Goal: Transaction & Acquisition: Purchase product/service

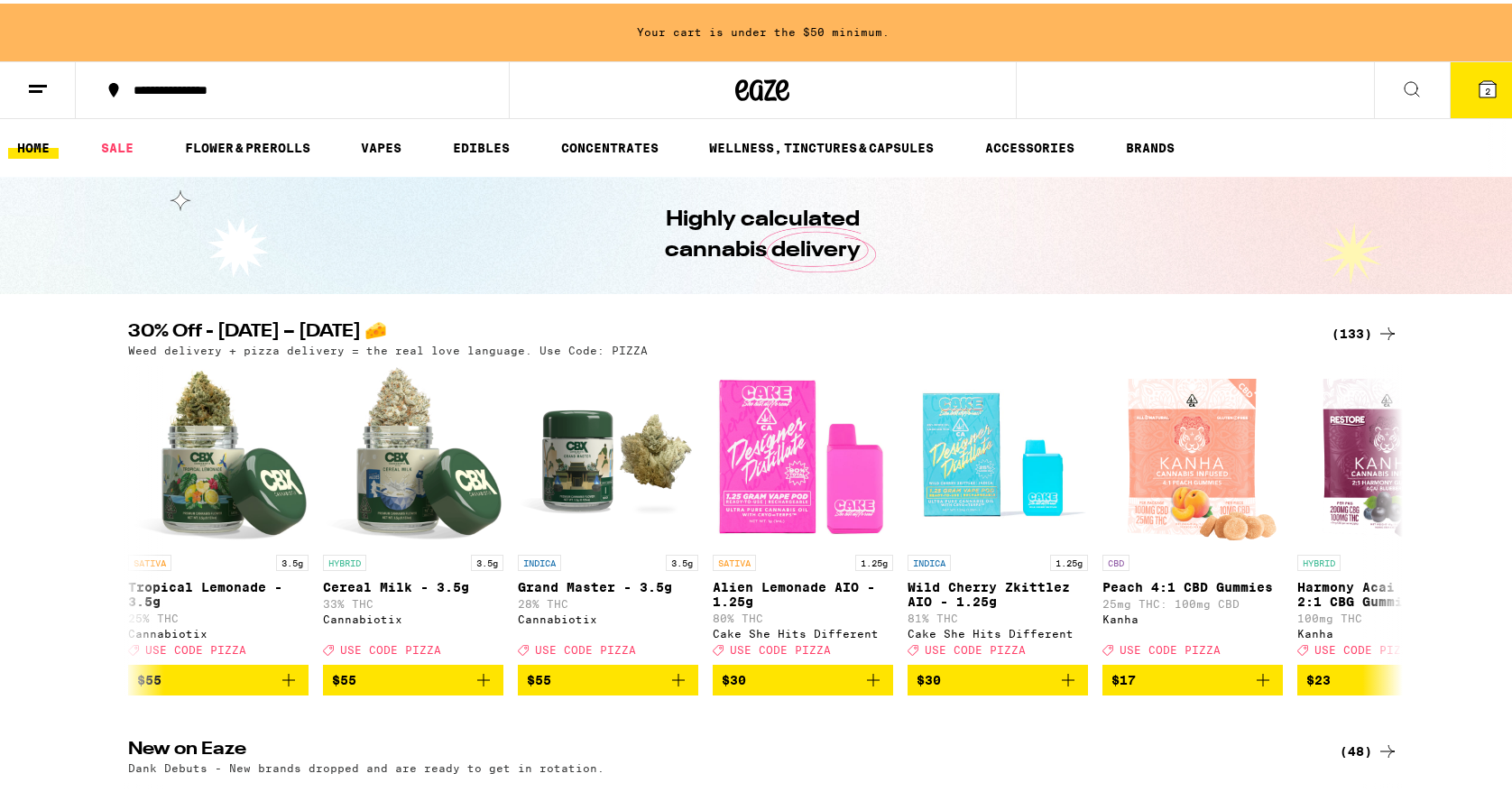
click at [22, 83] on button at bounding box center [37, 87] width 75 height 57
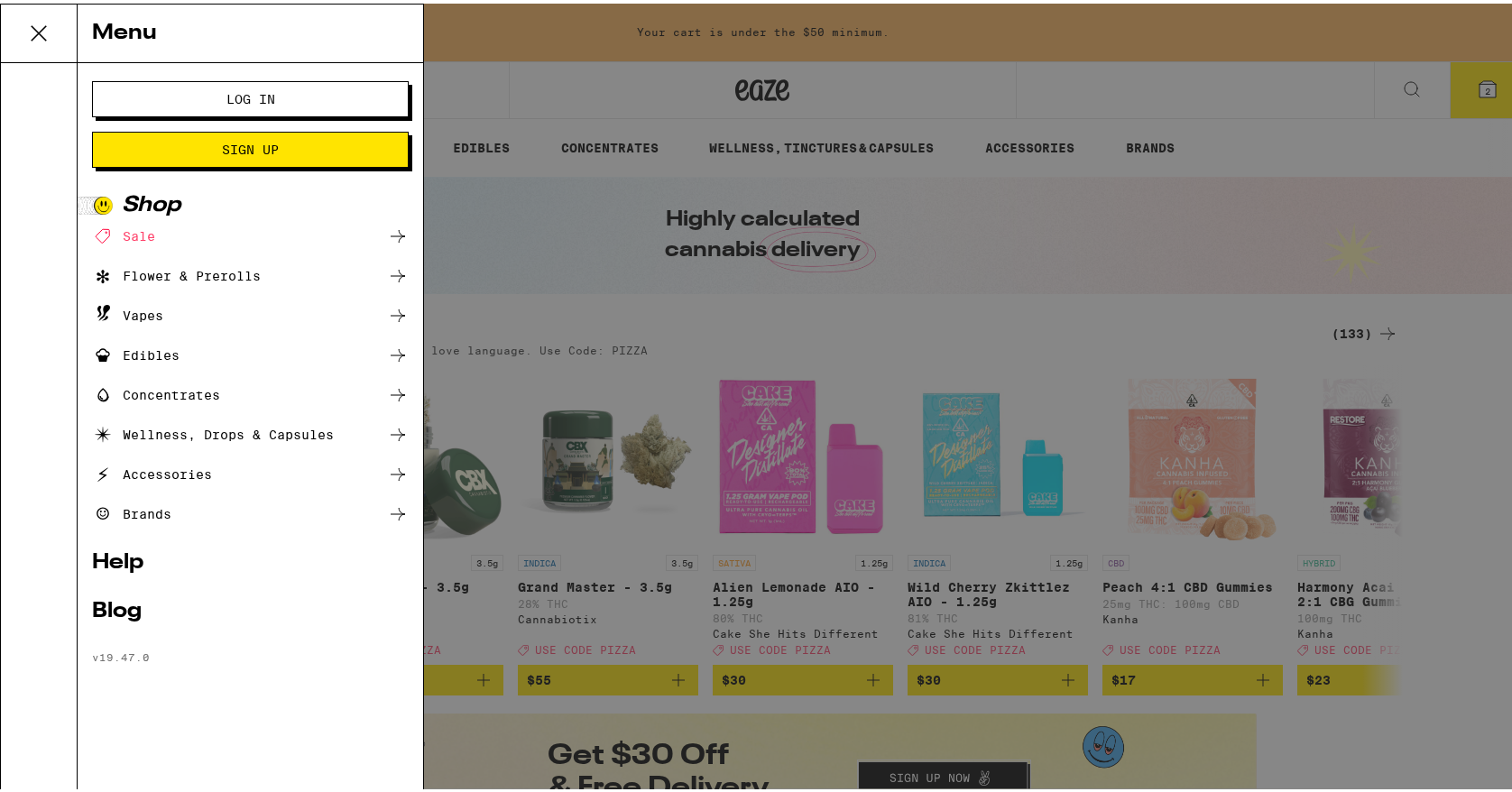
click at [311, 97] on span "Log In" at bounding box center [251, 95] width 171 height 13
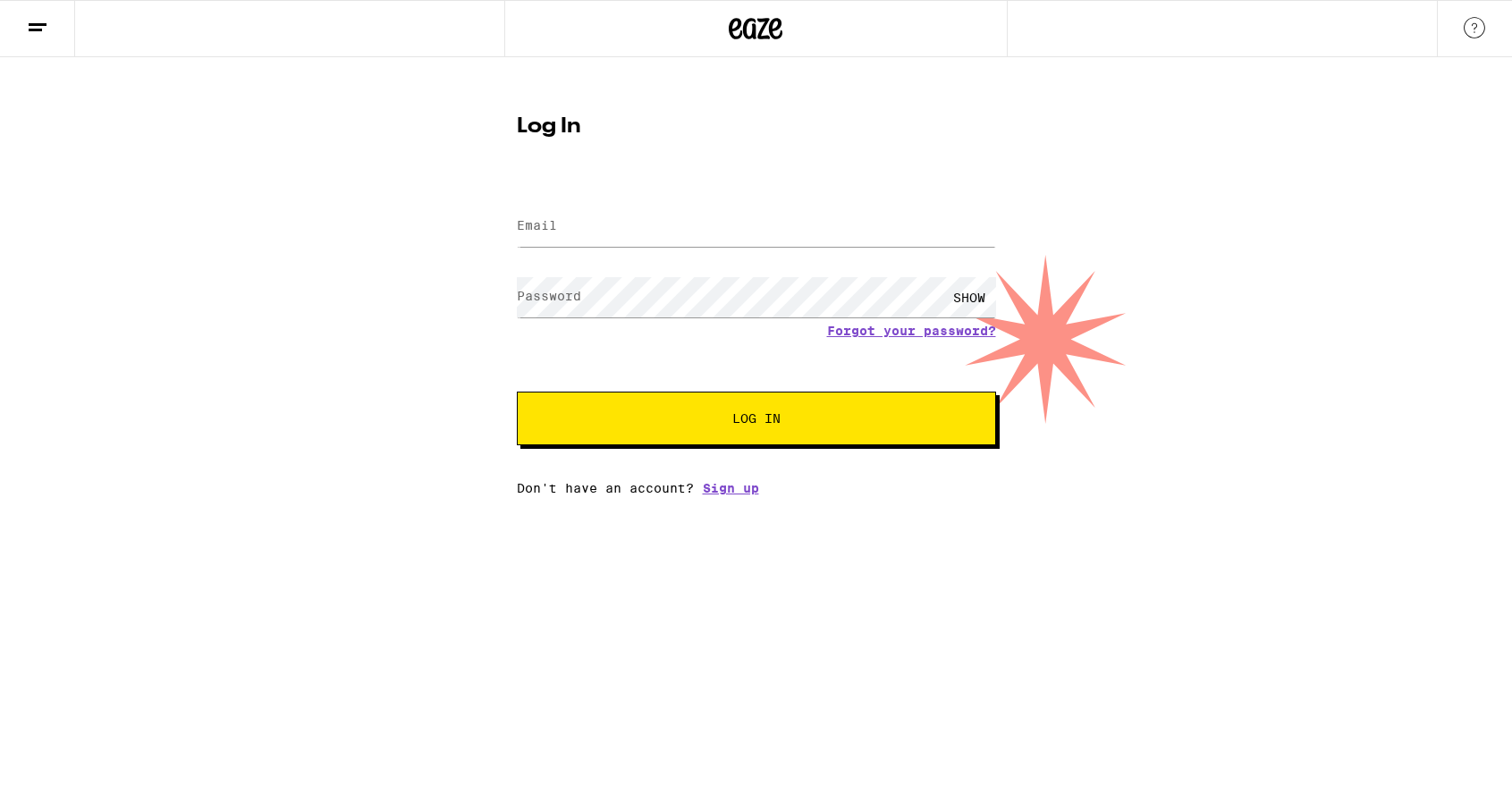
click at [702, 203] on div at bounding box center [757, 226] width 479 height 53
click at [680, 224] on input "Email" at bounding box center [757, 226] width 479 height 41
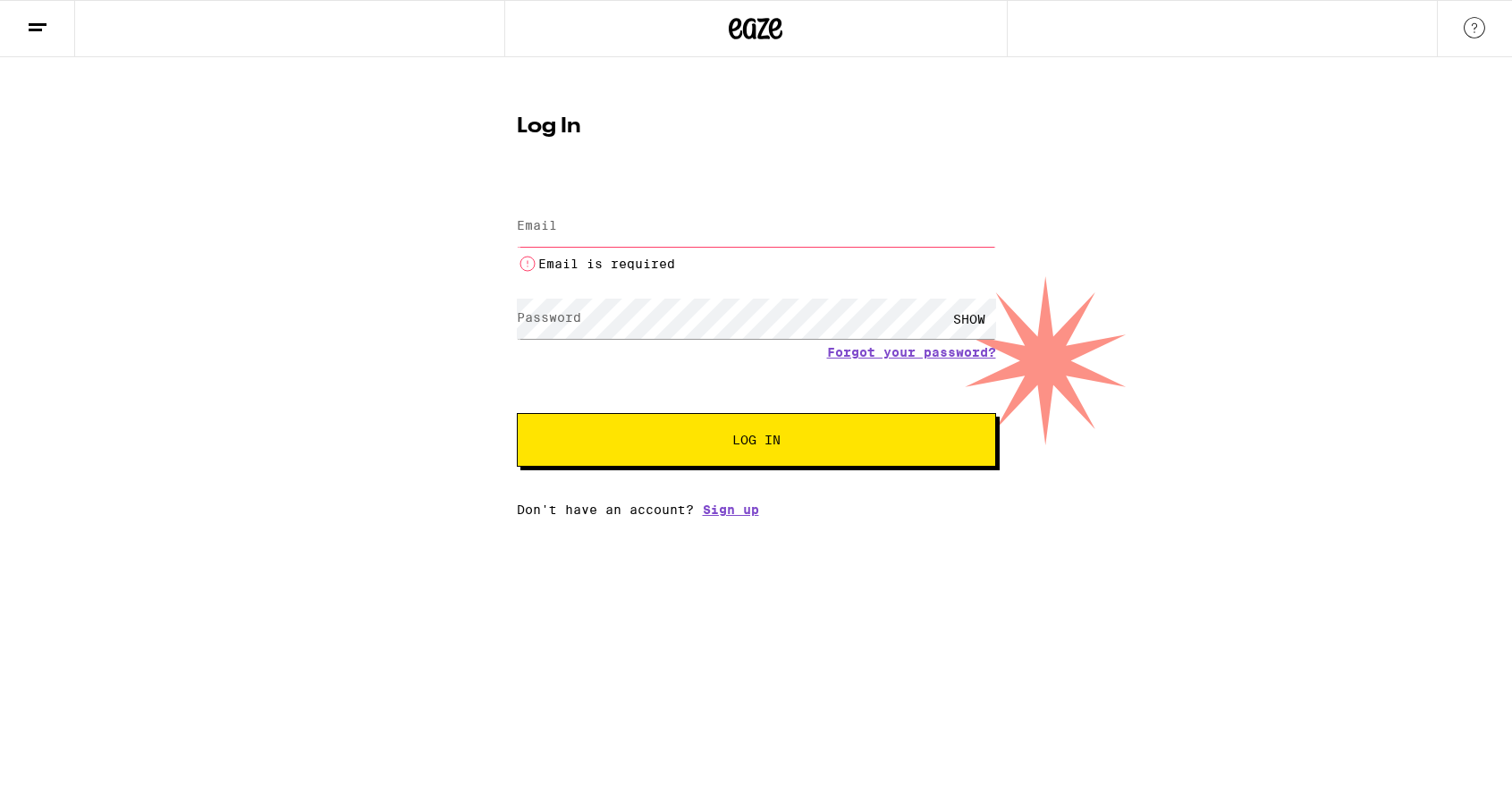
type input "[PERSON_NAME][EMAIL_ADDRESS][DOMAIN_NAME]"
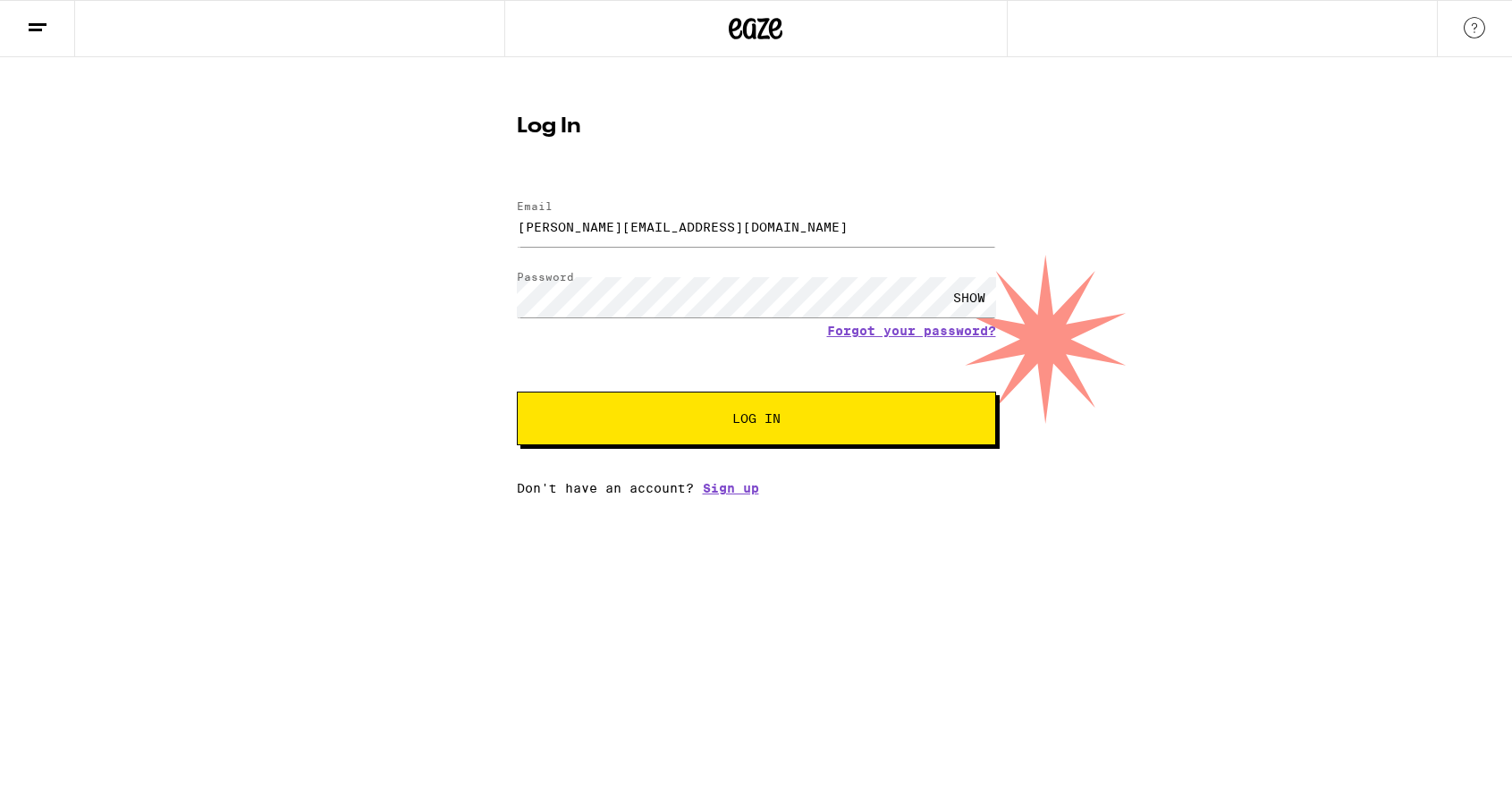
click at [803, 434] on button "Log In" at bounding box center [757, 419] width 479 height 54
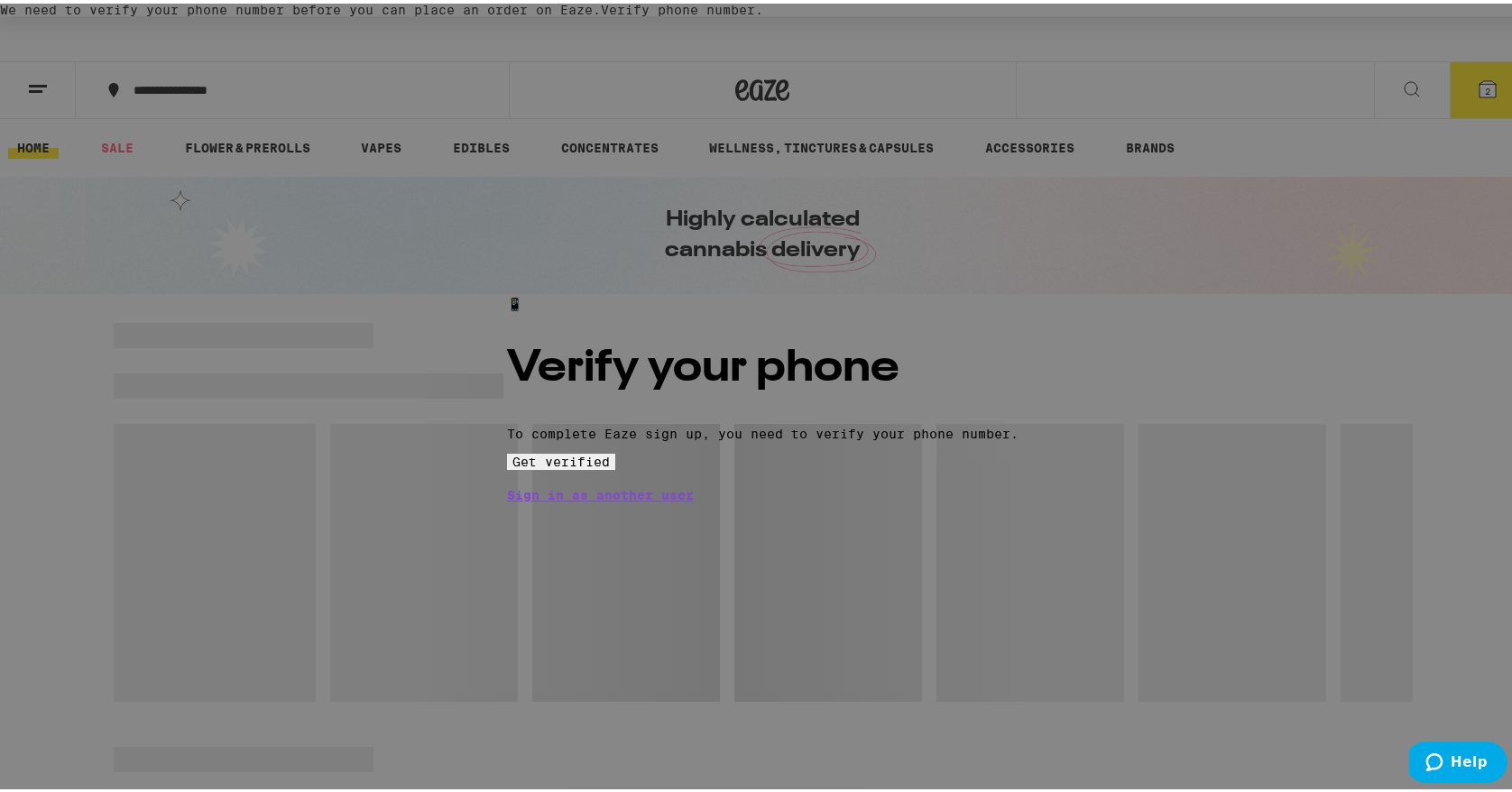
click at [610, 466] on span "Get verified" at bounding box center [561, 458] width 97 height 15
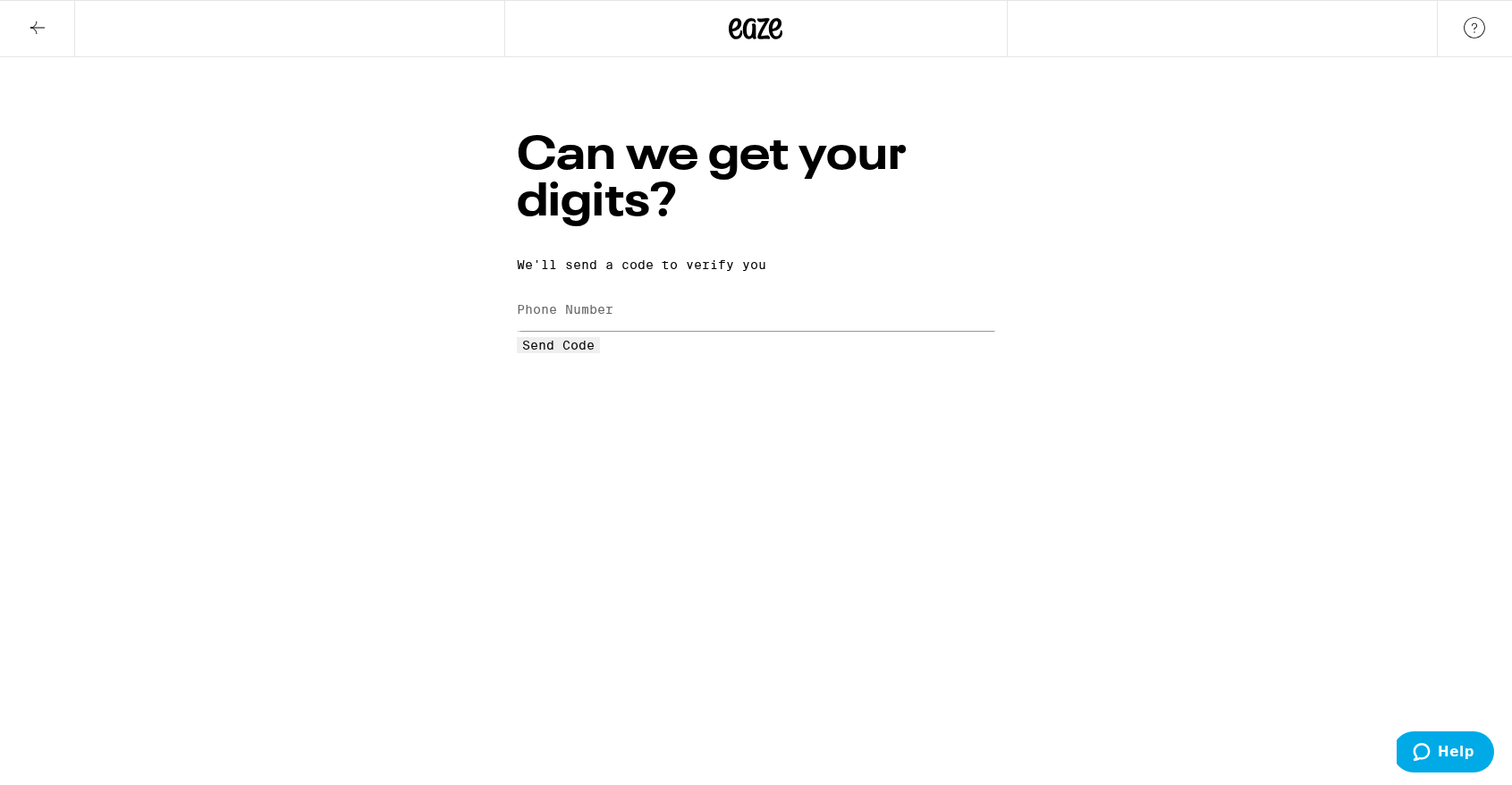
click at [614, 302] on label "Phone Number" at bounding box center [565, 309] width 96 height 14
click at [818, 291] on input "Phone Number" at bounding box center [757, 311] width 479 height 41
paste input "[PHONE_NUMBER]"
type input "[PHONE_NUMBER]"
click at [595, 352] on span "Send Code" at bounding box center [559, 345] width 72 height 14
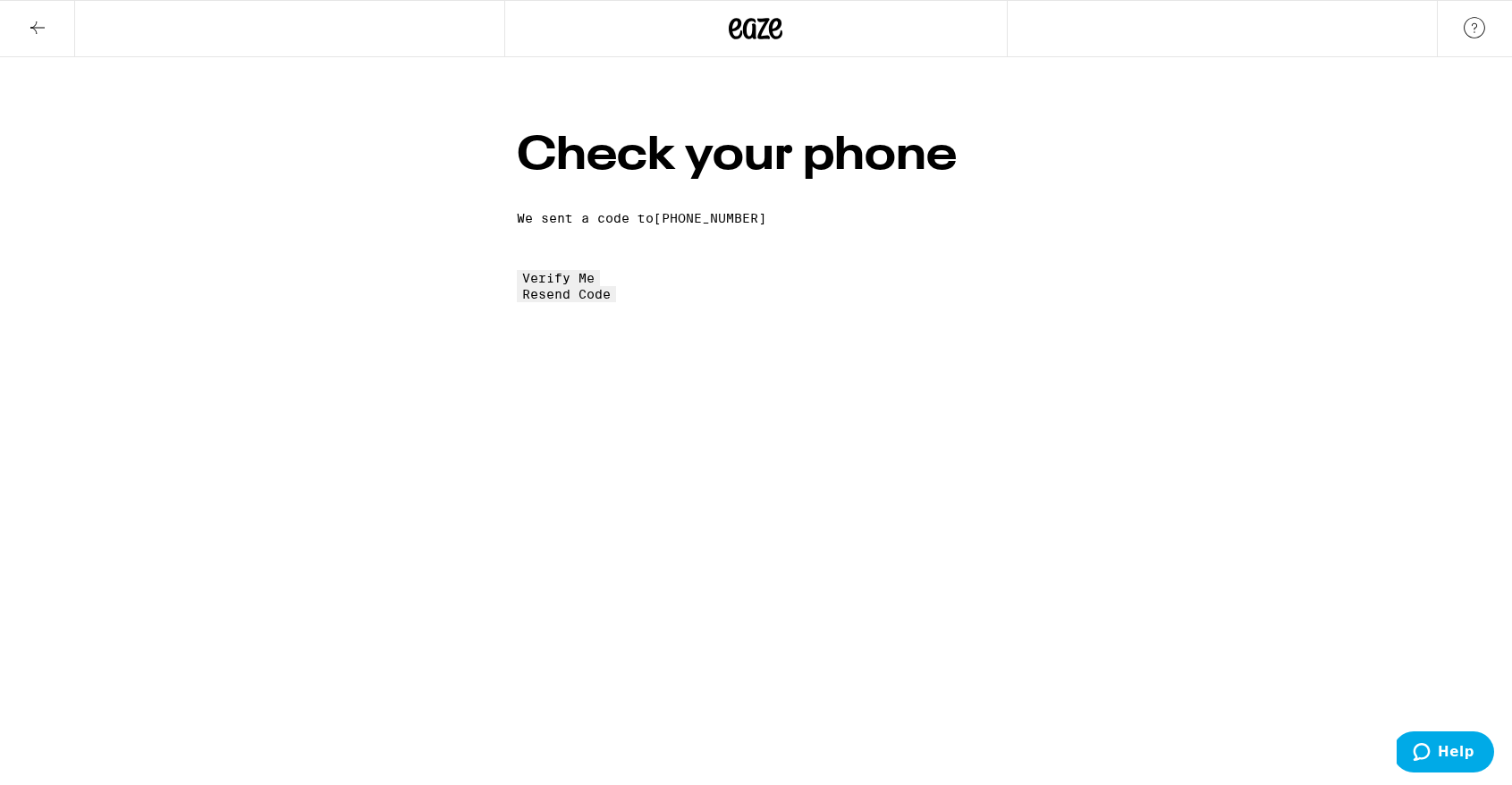
click at [681, 254] on input "tel" at bounding box center [599, 246] width 165 height 16
paste input "8"
type input "8"
type input "5"
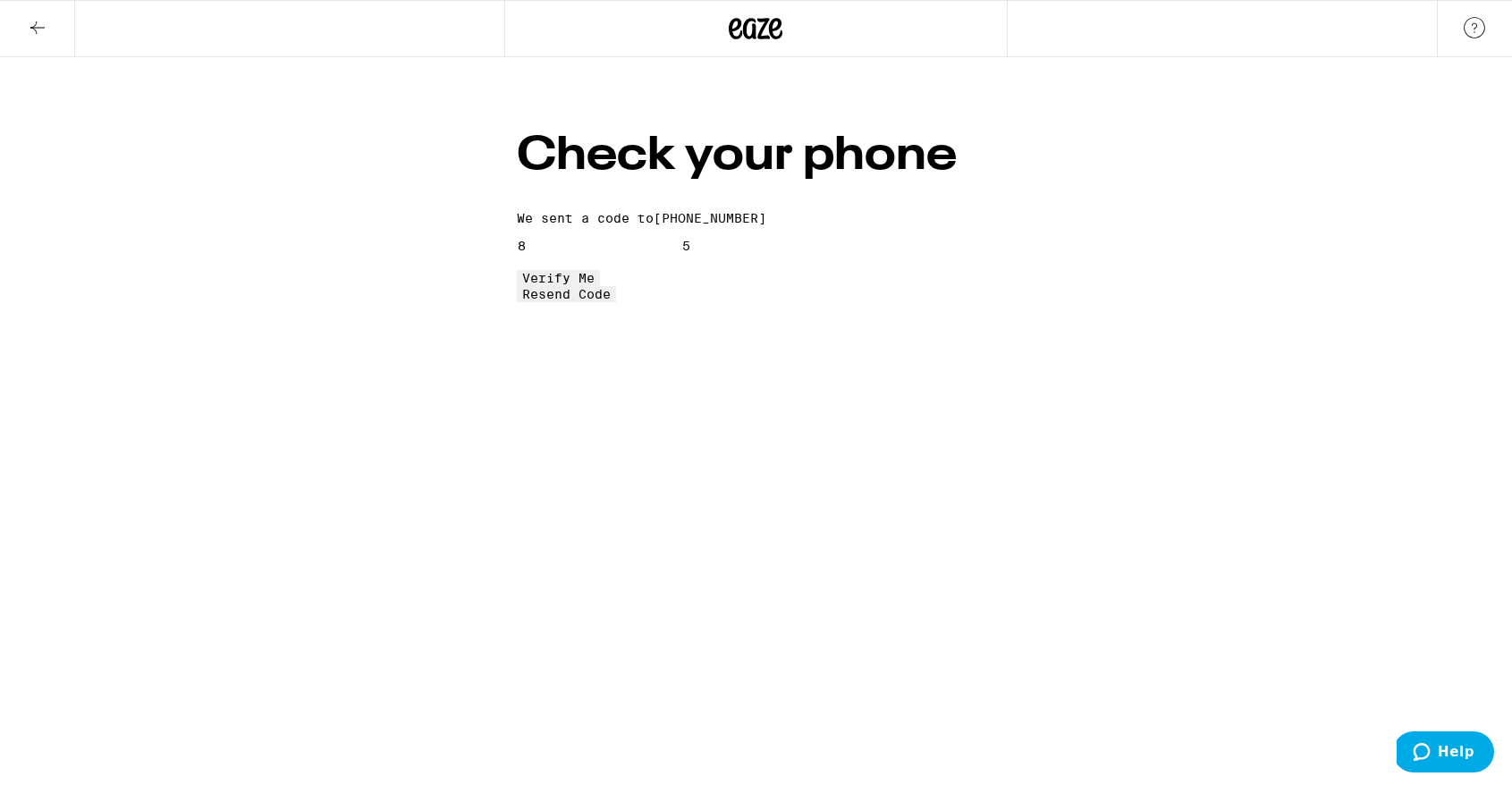
type input "0"
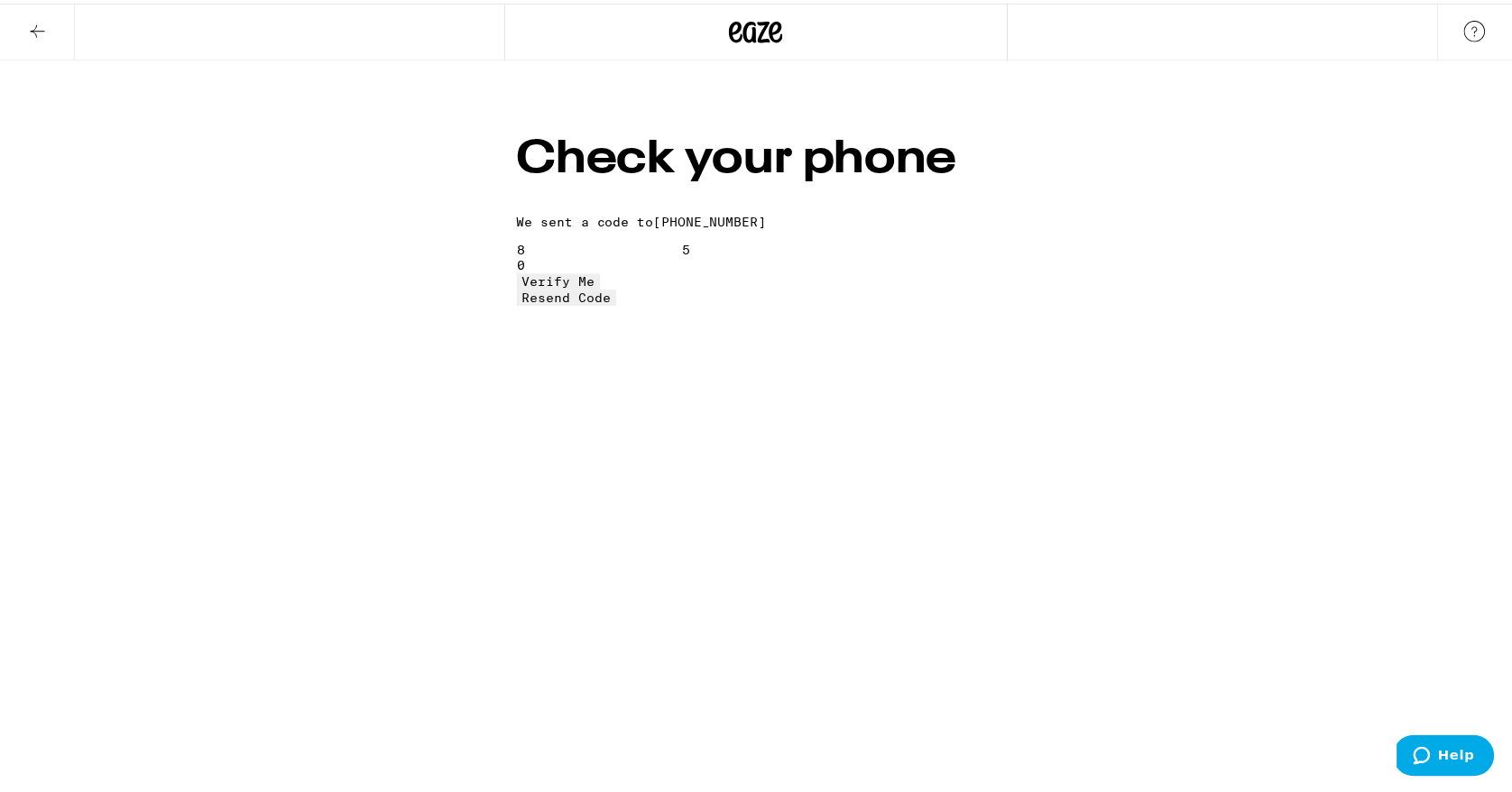
scroll to position [0, 0]
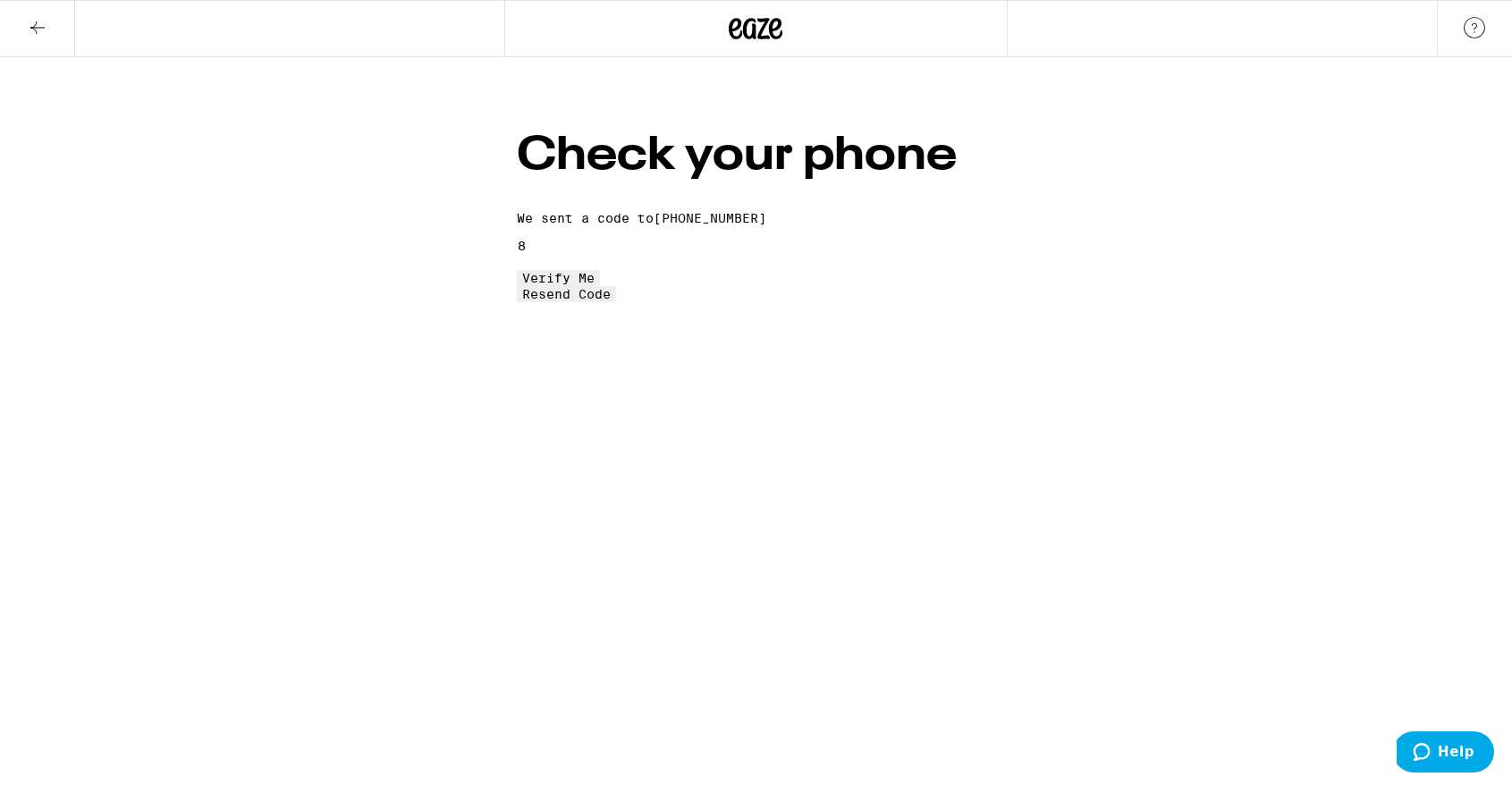
type input "5"
type input "0"
type input "3"
click at [595, 286] on span "Verify Me" at bounding box center [559, 278] width 72 height 14
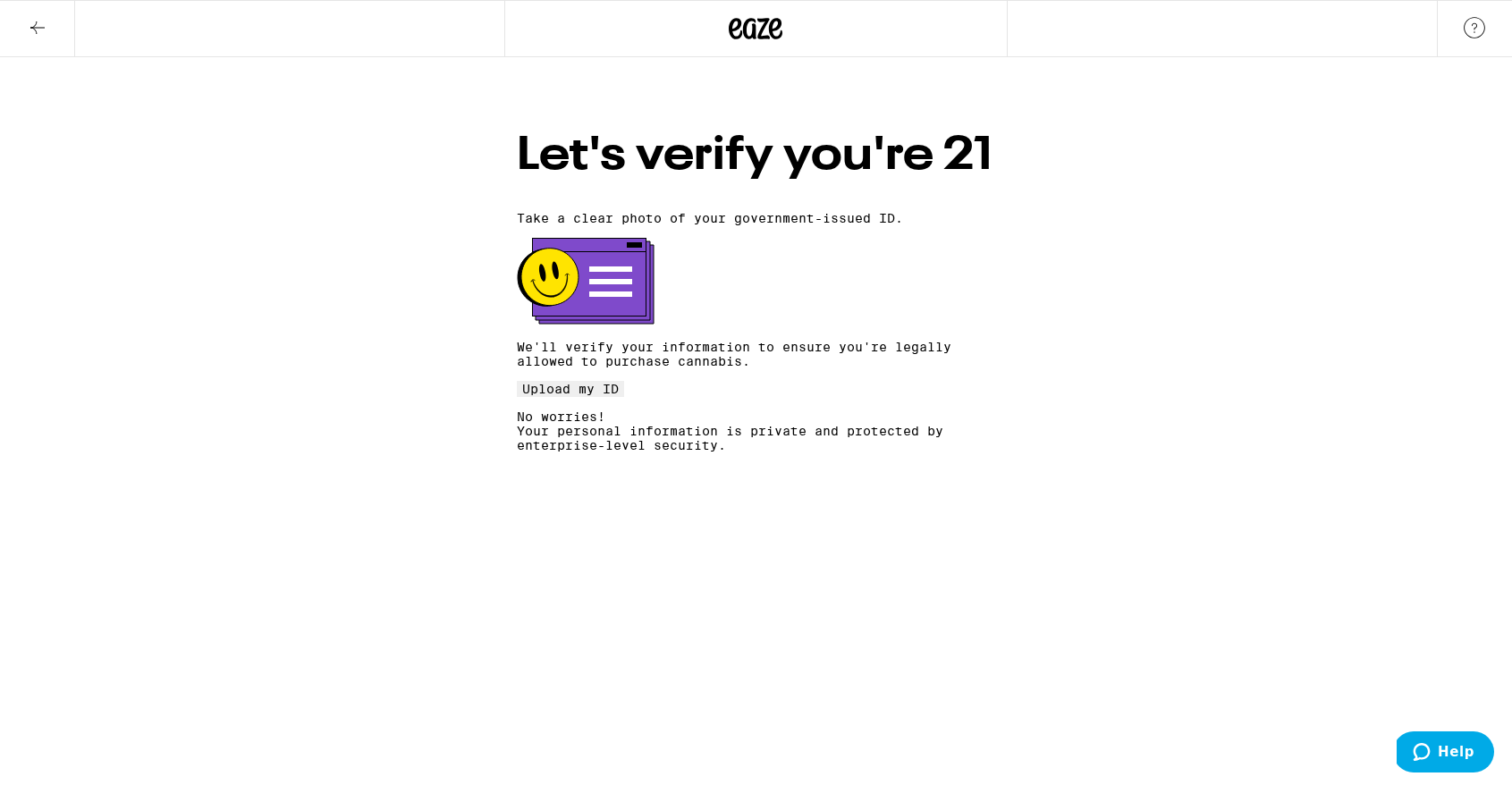
click at [619, 397] on span "Upload my ID" at bounding box center [570, 389] width 96 height 14
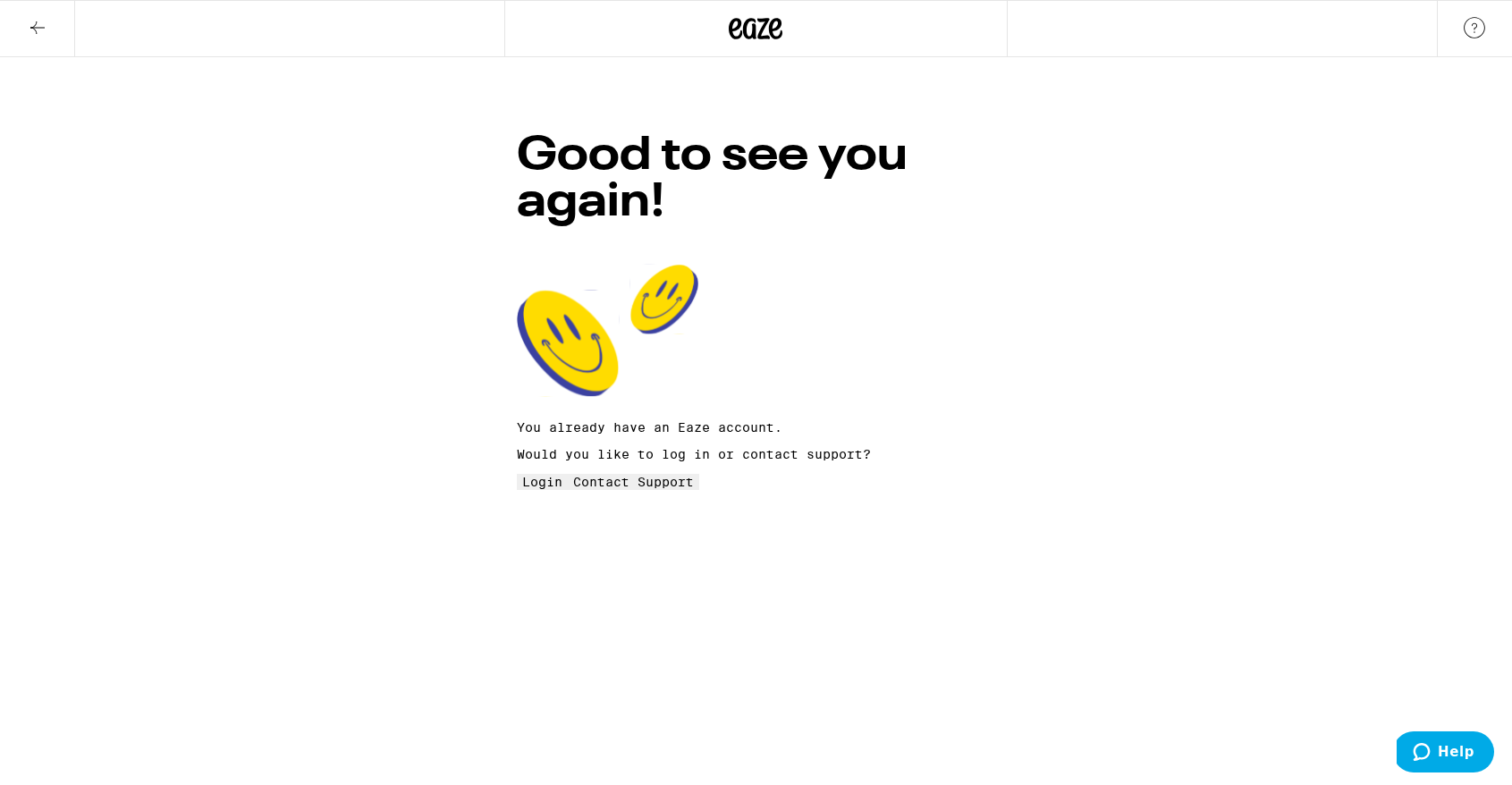
click at [43, 28] on icon at bounding box center [38, 28] width 22 height 22
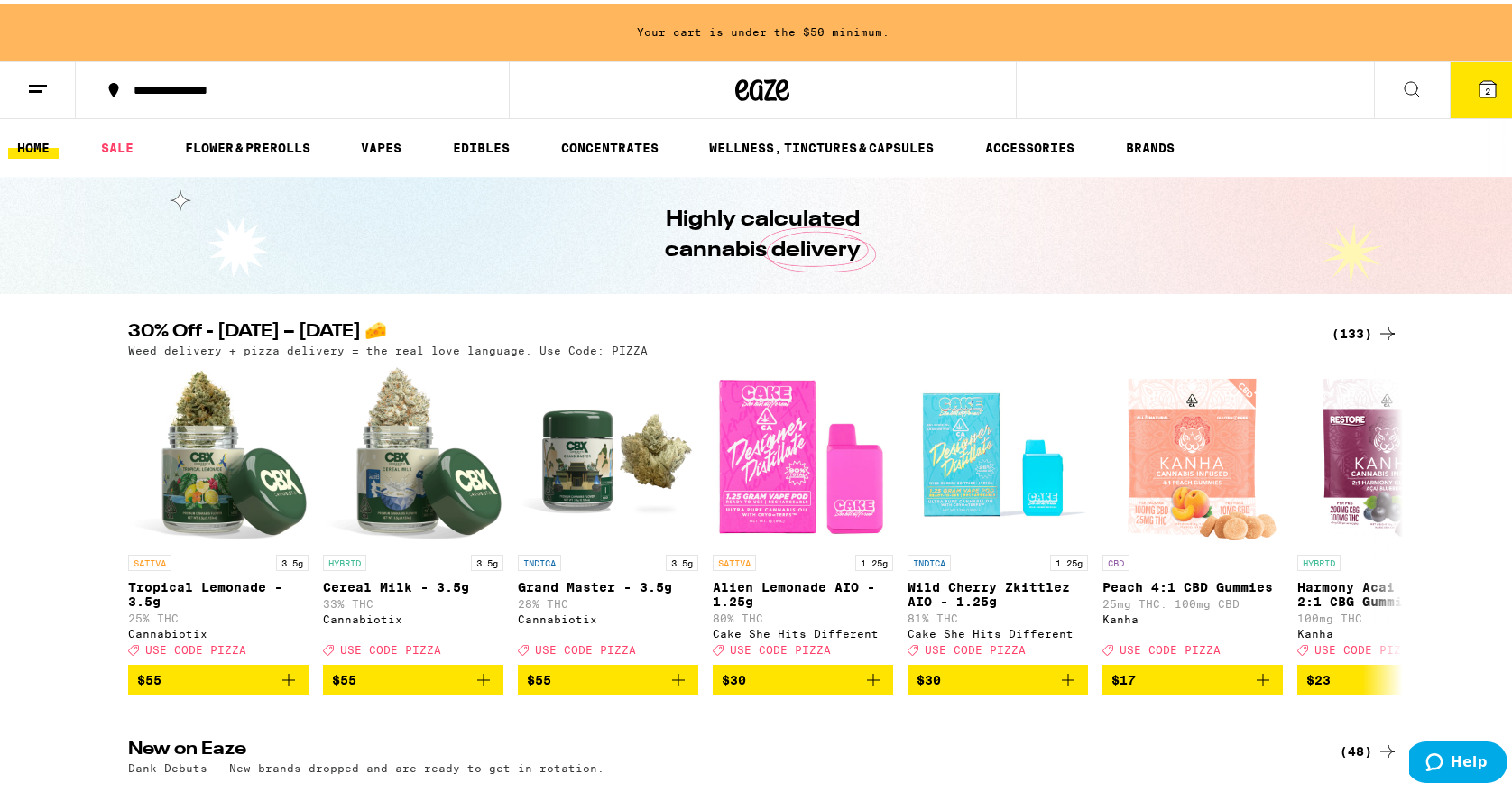
click at [43, 86] on icon at bounding box center [38, 85] width 22 height 22
click at [40, 91] on icon at bounding box center [38, 85] width 22 height 22
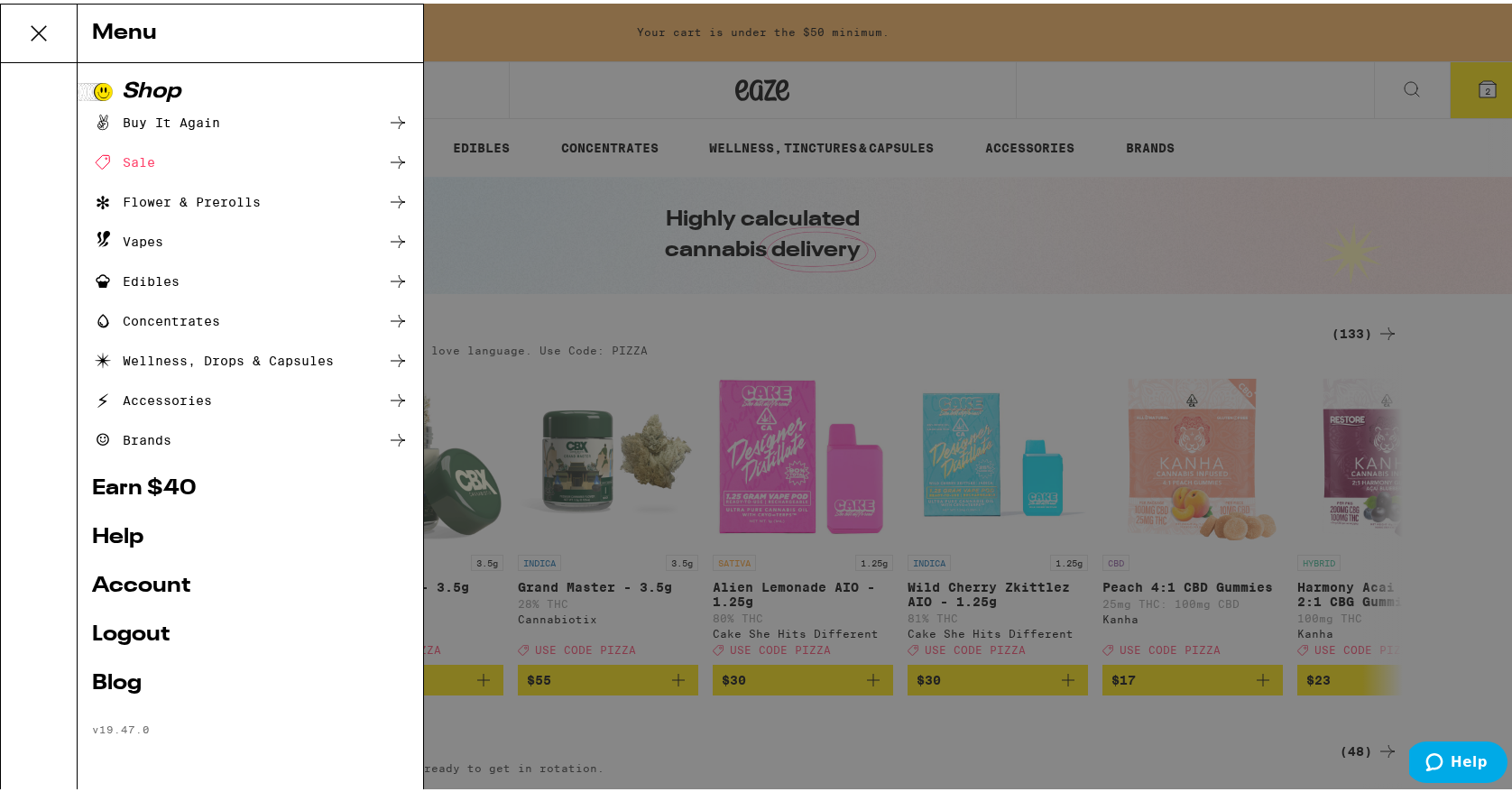
click at [156, 586] on link "Account" at bounding box center [250, 583] width 316 height 22
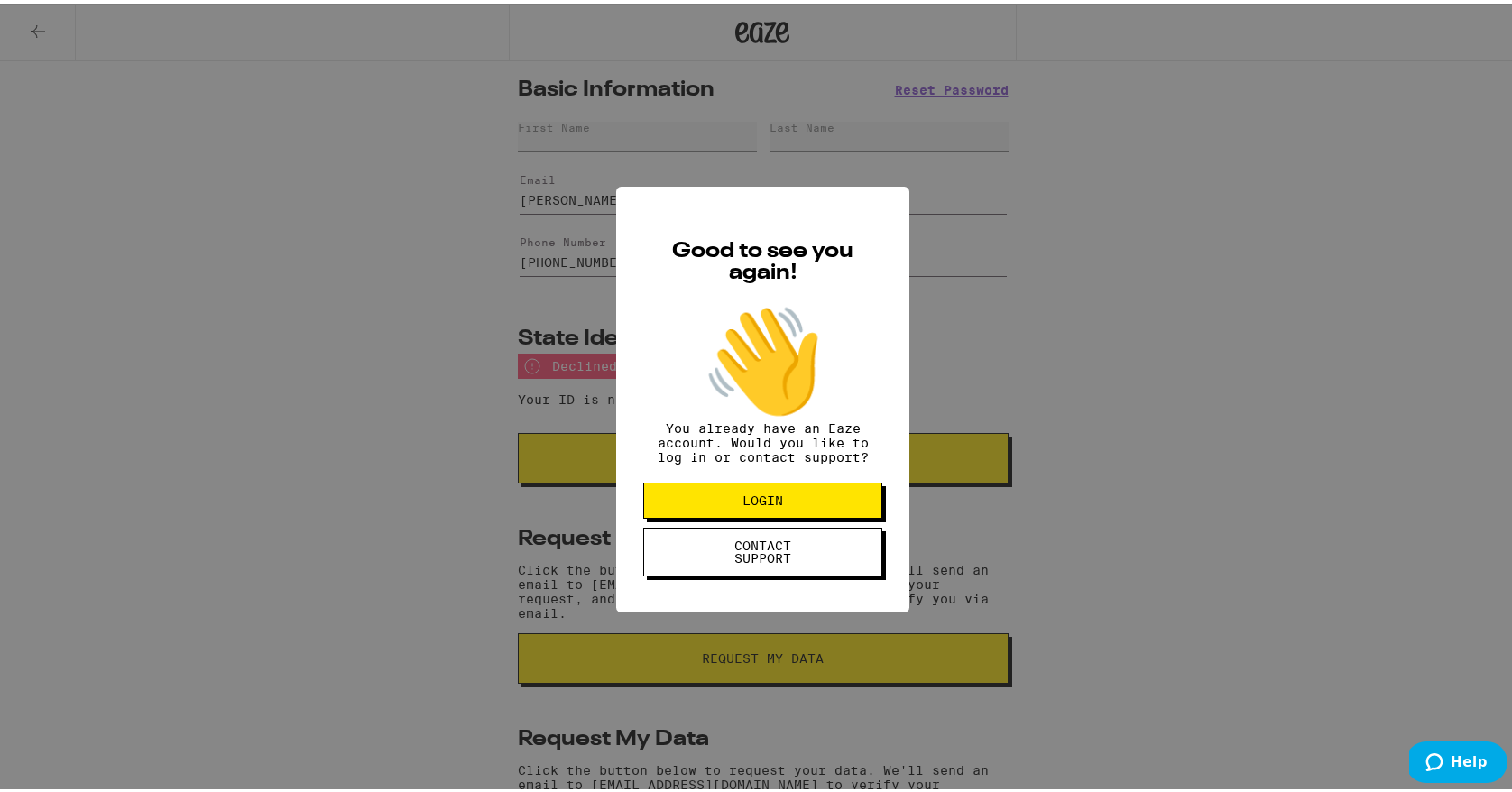
click at [716, 504] on span "LOGIN" at bounding box center [763, 497] width 93 height 13
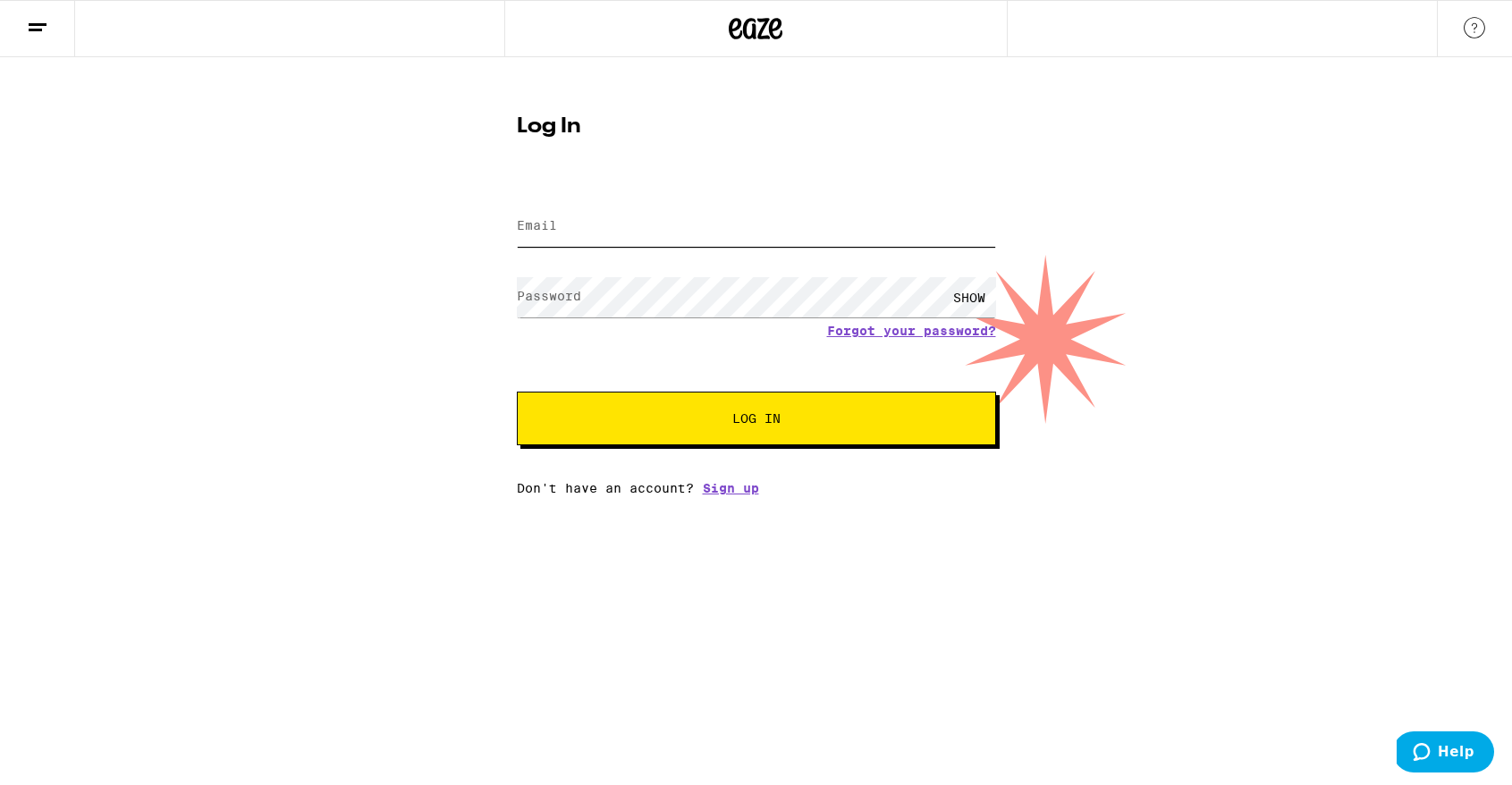
click at [611, 226] on input "Email" at bounding box center [757, 226] width 479 height 41
type input "[PERSON_NAME][EMAIL_ADDRESS][DOMAIN_NAME]"
click at [715, 409] on button "Log In" at bounding box center [757, 419] width 479 height 54
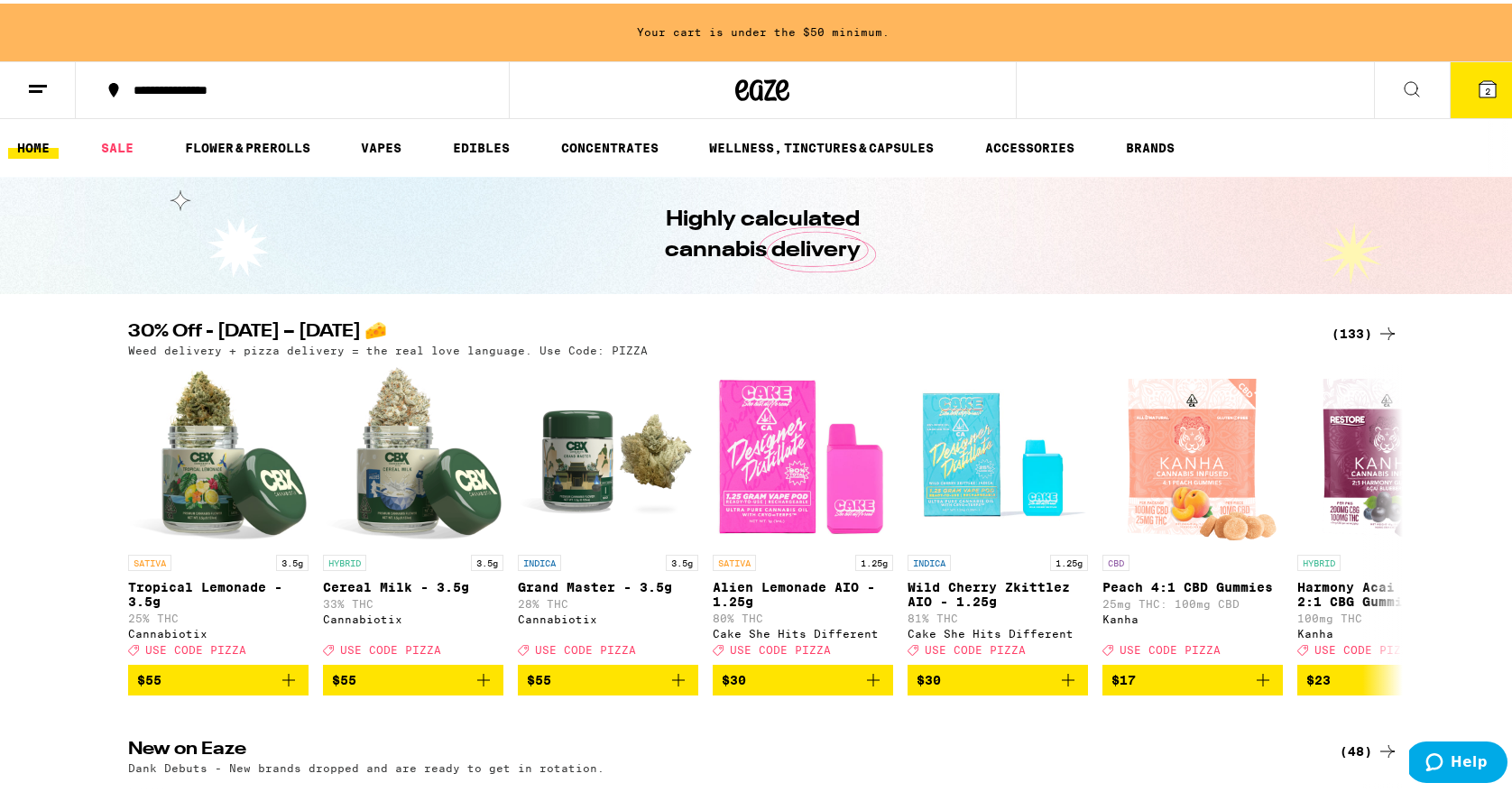
click at [51, 84] on button at bounding box center [37, 87] width 75 height 57
